Goal: Information Seeking & Learning: Learn about a topic

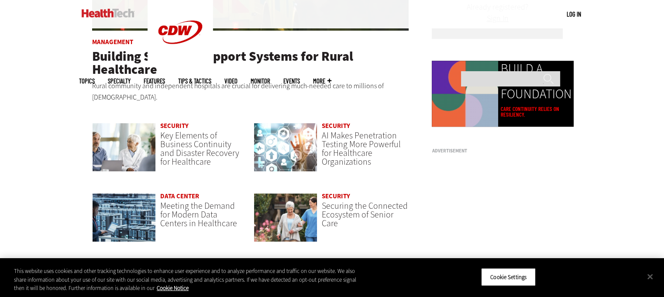
scroll to position [633, 0]
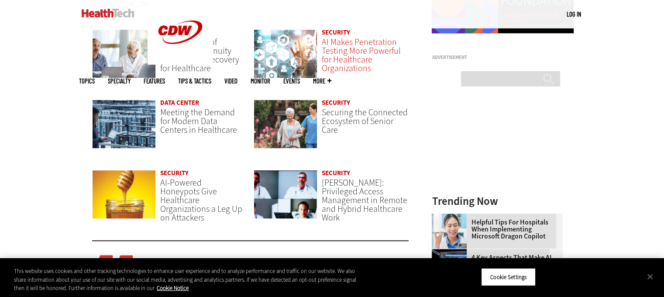
click at [391, 44] on span "AI Makes Penetration Testing More Powerful for Healthcare Organizations" at bounding box center [361, 55] width 79 height 38
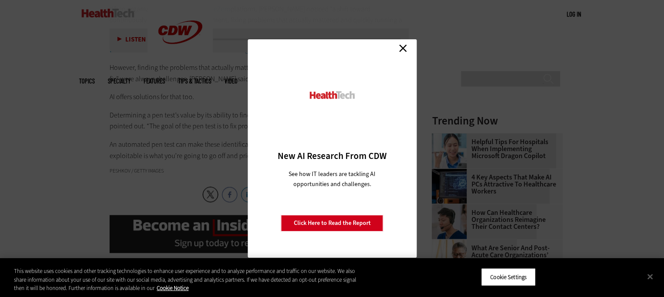
scroll to position [1136, 0]
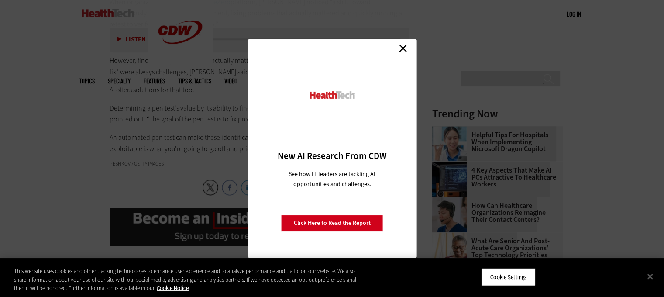
drag, startPoint x: 670, startPoint y: 22, endPoint x: 649, endPoint y: 190, distance: 168.8
click at [400, 55] on div "Close New AI Research From CDW See how IT leaders are tackling AI opportunities…" at bounding box center [331, 148] width 169 height 218
click at [404, 48] on link "Close" at bounding box center [402, 47] width 13 height 13
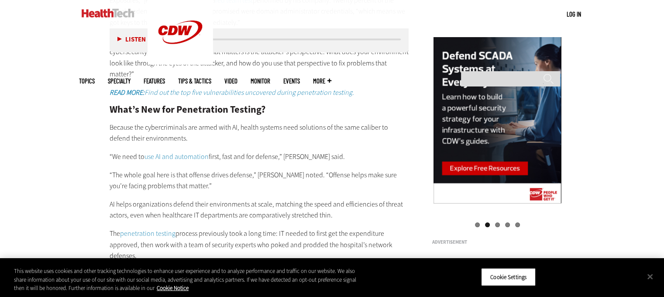
scroll to position [937, 0]
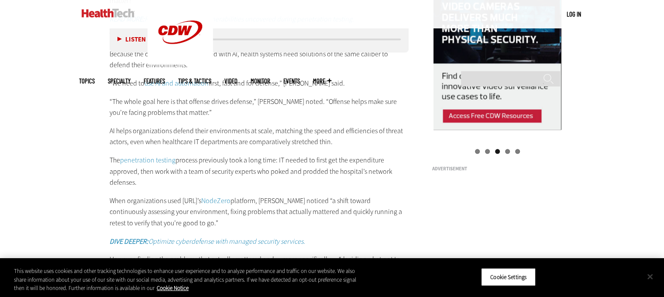
click at [649, 278] on button "Close" at bounding box center [649, 276] width 19 height 19
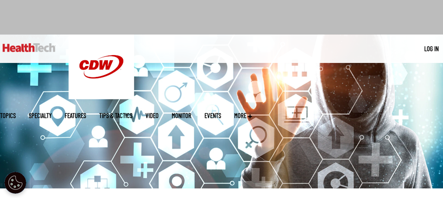
scroll to position [0, 0]
